Goal: Find specific page/section: Find specific page/section

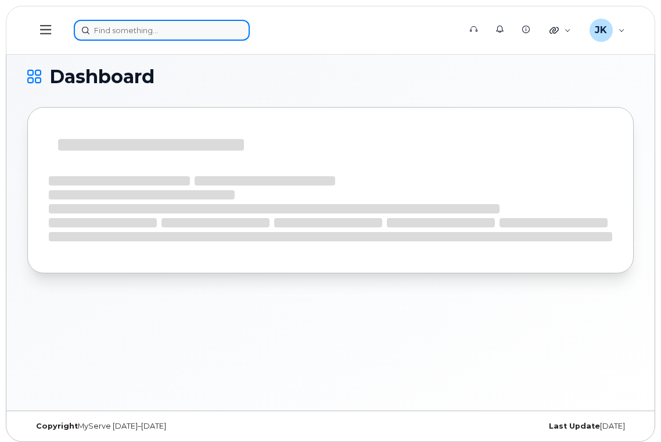
click at [165, 31] on input at bounding box center [162, 30] width 176 height 21
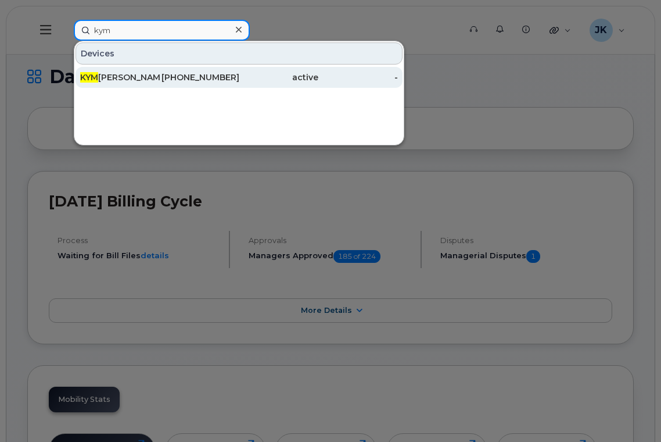
type input "kym"
click at [116, 79] on div "KYM BERLY-JO FUDGE" at bounding box center [120, 77] width 80 height 12
